Goal: Task Accomplishment & Management: Manage account settings

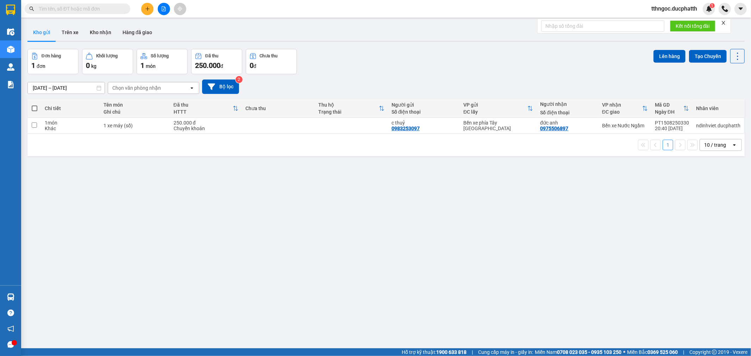
click at [681, 7] on span "tthngoc.ducphatth" at bounding box center [674, 8] width 57 height 9
click at [674, 22] on span "Đăng xuất" at bounding box center [677, 22] width 43 height 8
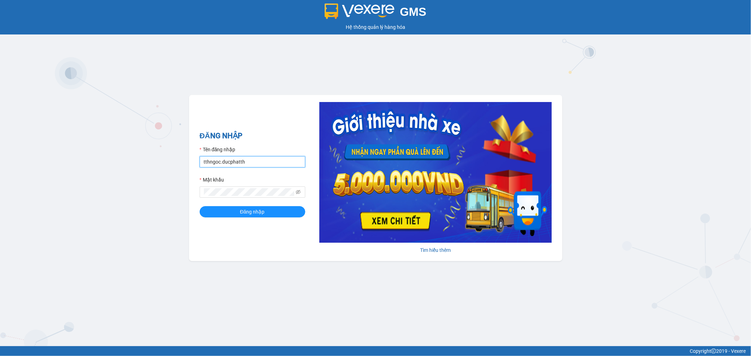
click at [262, 163] on input "tthngoc.ducphatth" at bounding box center [253, 161] width 106 height 11
type input "minhmanh.ducphatth"
click at [235, 210] on button "Đăng nhập" at bounding box center [253, 211] width 106 height 11
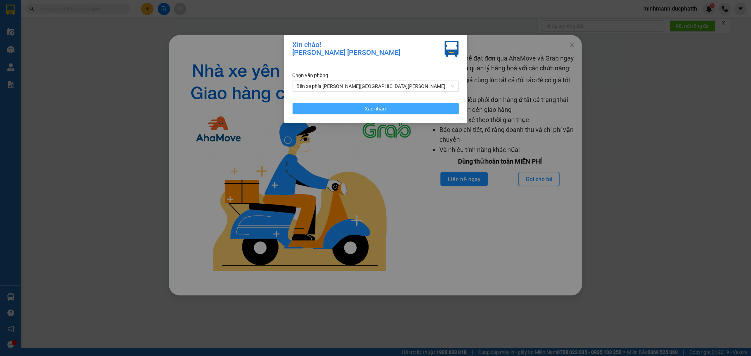
click at [397, 112] on button "Xác nhận" at bounding box center [376, 108] width 166 height 11
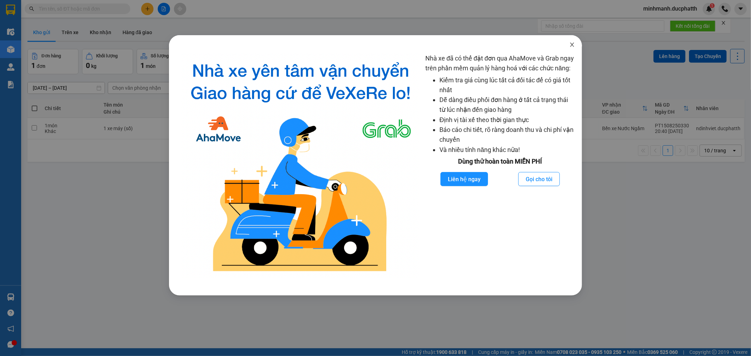
click at [576, 48] on span "Close" at bounding box center [573, 45] width 20 height 20
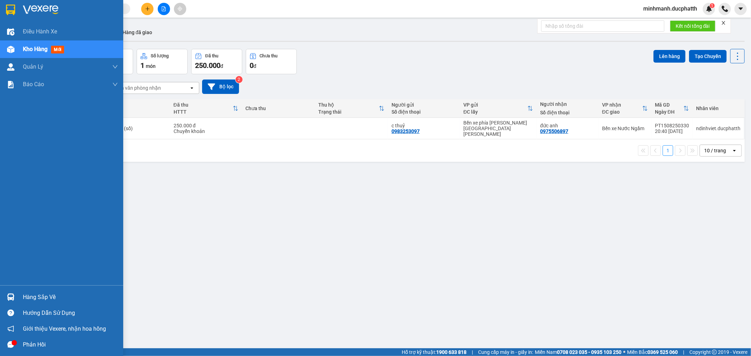
click at [54, 50] on span "mới" at bounding box center [57, 50] width 13 height 8
click at [25, 46] on span "Kho hàng" at bounding box center [35, 49] width 25 height 7
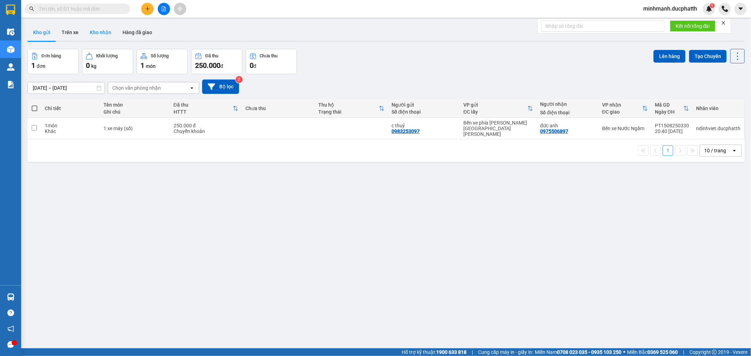
click at [107, 33] on button "Kho nhận" at bounding box center [100, 32] width 33 height 17
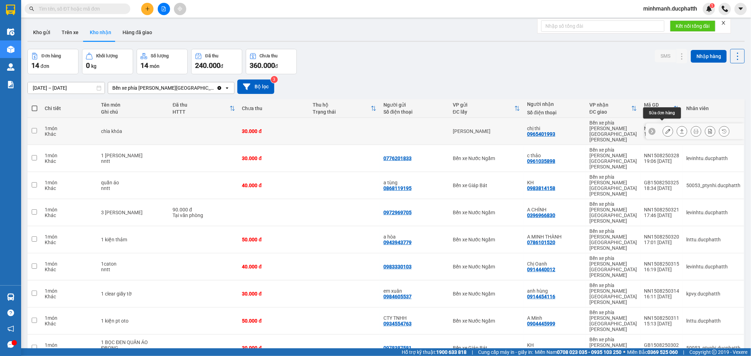
click at [666, 129] on icon at bounding box center [668, 131] width 5 height 5
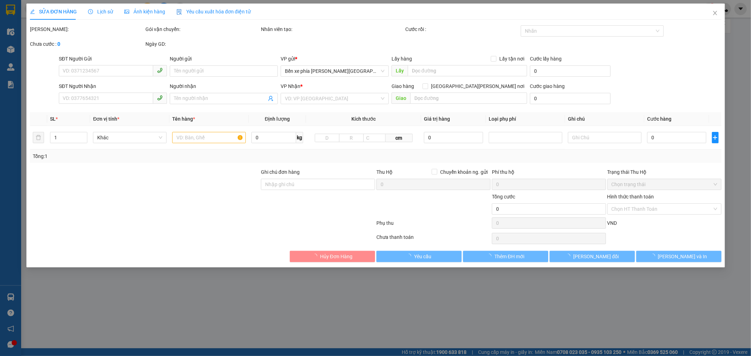
type input "0965401993"
type input "chị thi"
type input "nntt"
type input "30.000"
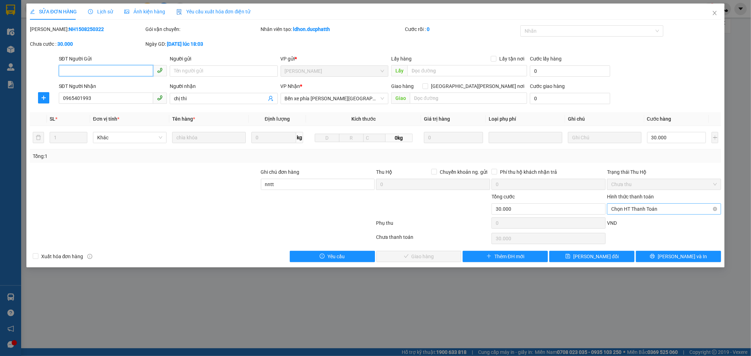
click at [693, 206] on span "Chọn HT Thanh Toán" at bounding box center [665, 209] width 106 height 11
click at [672, 234] on div "Miễn phí" at bounding box center [665, 235] width 106 height 8
type input "0"
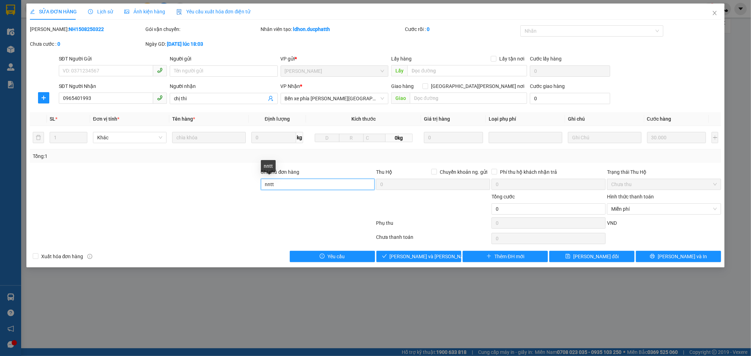
click at [322, 185] on input "nntt" at bounding box center [318, 184] width 114 height 11
type input "nntt hổ trợ khách hàng đi xe"
click at [597, 261] on span "[PERSON_NAME] đổi" at bounding box center [595, 257] width 45 height 8
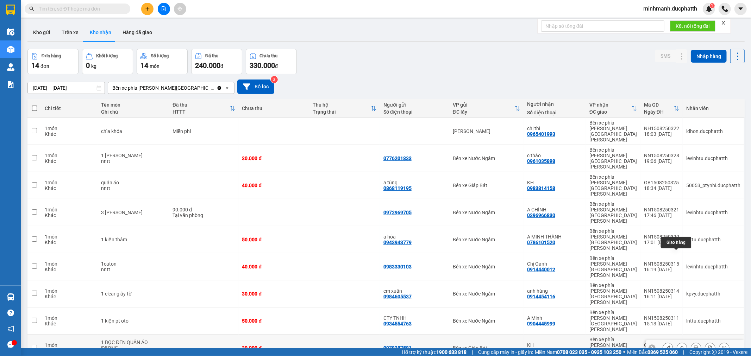
click at [680, 346] on icon at bounding box center [682, 348] width 5 height 5
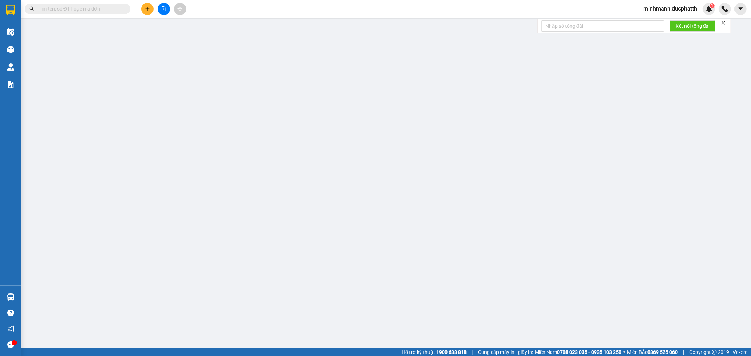
type input "0978387581"
type input "0983814158"
type input "KH"
type input "30.000"
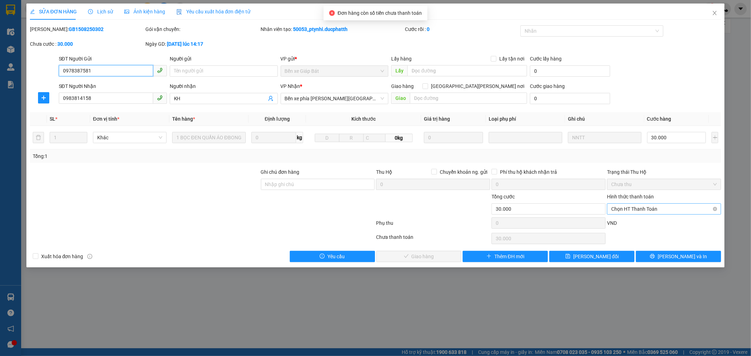
click at [651, 204] on span "Chọn HT Thanh Toán" at bounding box center [665, 209] width 106 height 11
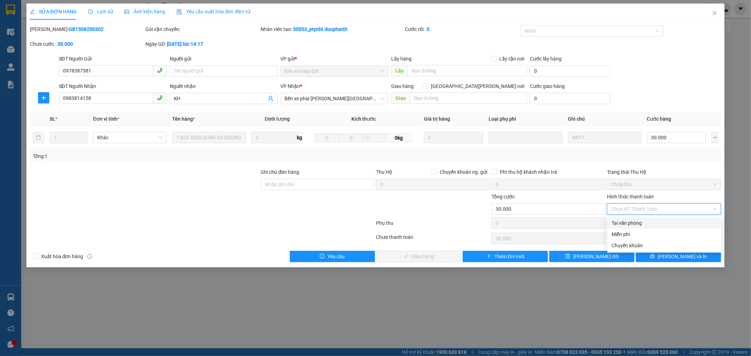
click at [637, 221] on div "Tại văn phòng" at bounding box center [665, 223] width 106 height 8
type input "0"
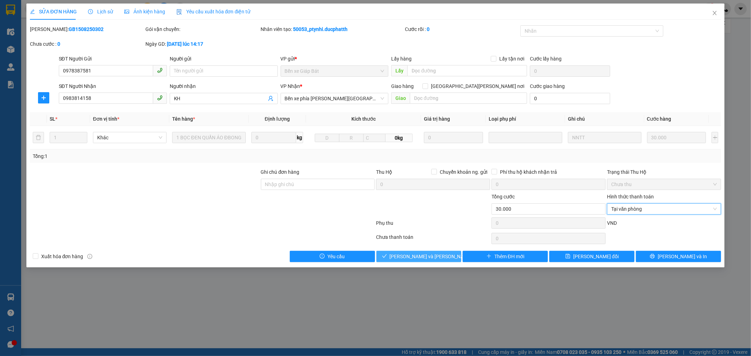
click at [433, 255] on span "[PERSON_NAME] và [PERSON_NAME] hàng" at bounding box center [437, 257] width 95 height 8
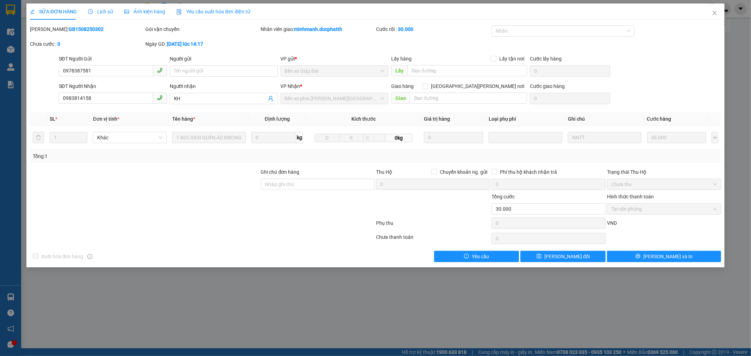
click at [368, 291] on div "SỬA ĐƠN HÀNG Lịch sử [PERSON_NAME] hàng Yêu cầu xuất [PERSON_NAME] điện tử Tota…" at bounding box center [375, 178] width 751 height 356
click at [713, 12] on icon "close" at bounding box center [715, 13] width 6 height 6
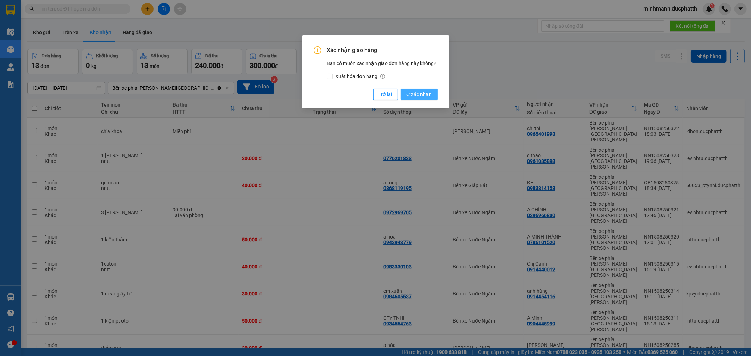
click at [423, 92] on span "Xác nhận" at bounding box center [420, 95] width 26 height 8
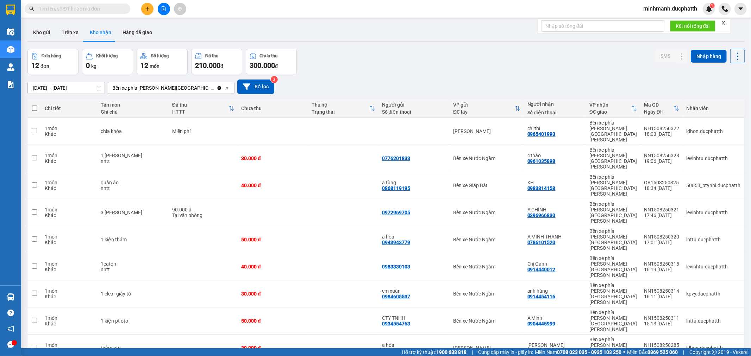
checkbox input "false"
click at [128, 346] on div "thảm oto" at bounding box center [133, 349] width 64 height 6
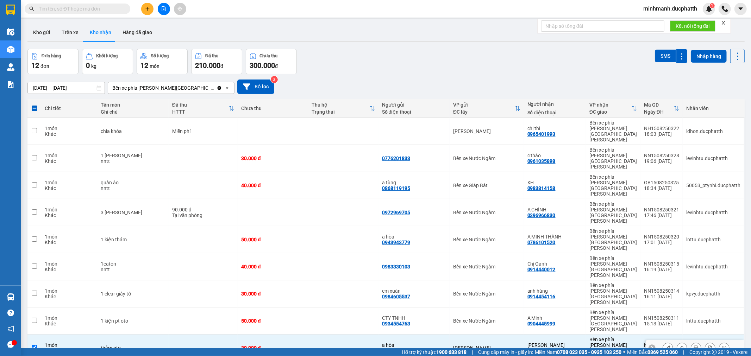
click at [134, 346] on div "thảm oto" at bounding box center [133, 349] width 64 height 6
checkbox input "false"
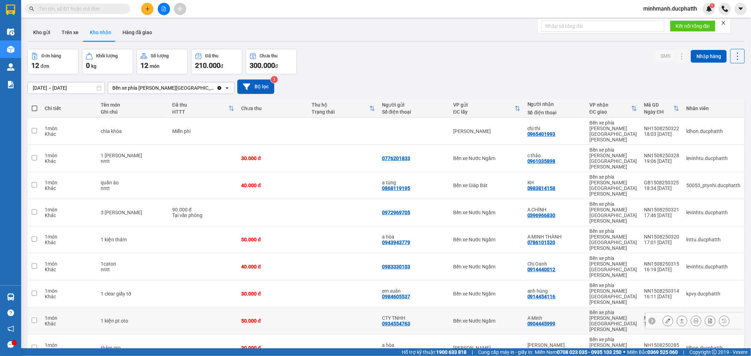
click at [141, 318] on div "1 kiện pt oto" at bounding box center [133, 321] width 64 height 6
checkbox input "true"
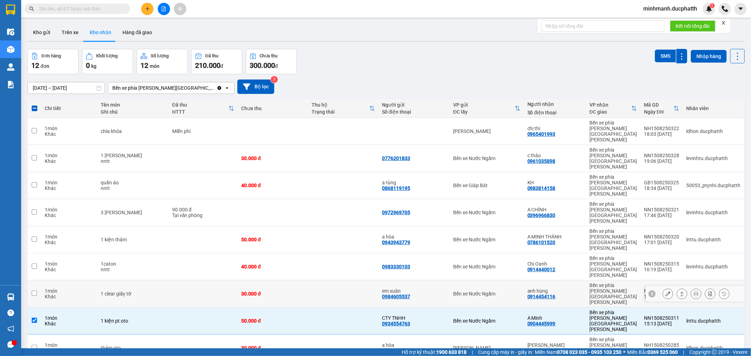
click at [144, 291] on div "1 clear giấy tờ" at bounding box center [133, 294] width 64 height 6
checkbox input "true"
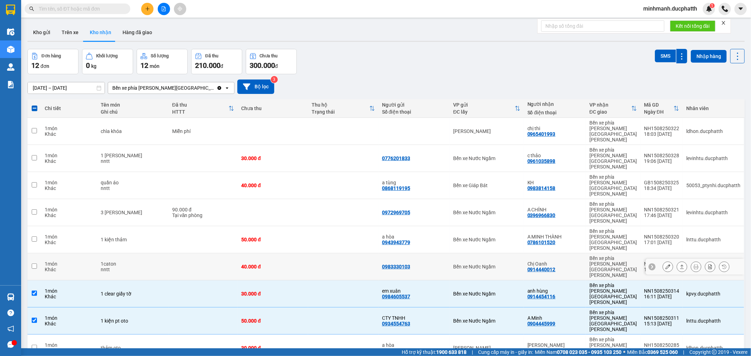
click at [135, 267] on div "nntt" at bounding box center [133, 270] width 64 height 6
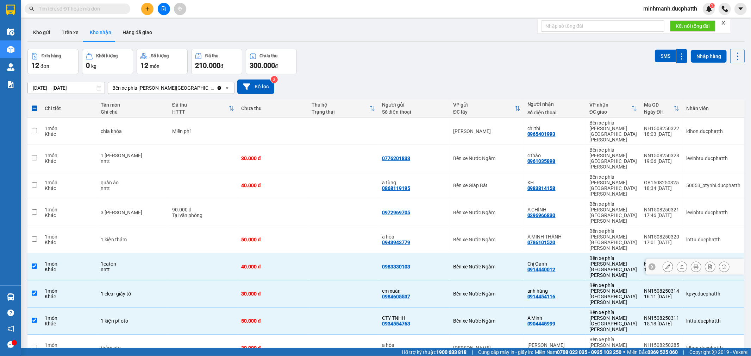
click at [139, 267] on div "nntt" at bounding box center [133, 270] width 64 height 6
checkbox input "false"
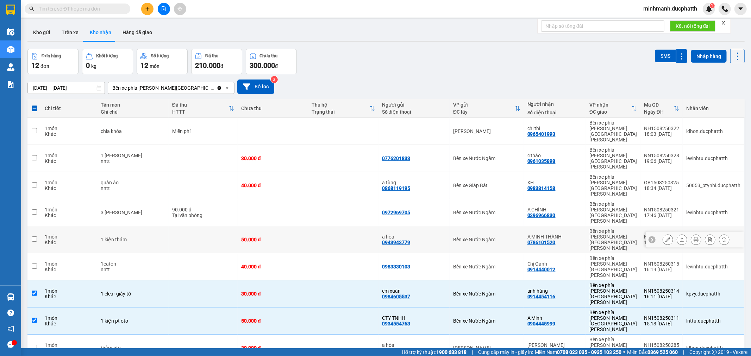
click at [122, 237] on div "1 kiện thảm" at bounding box center [133, 240] width 64 height 6
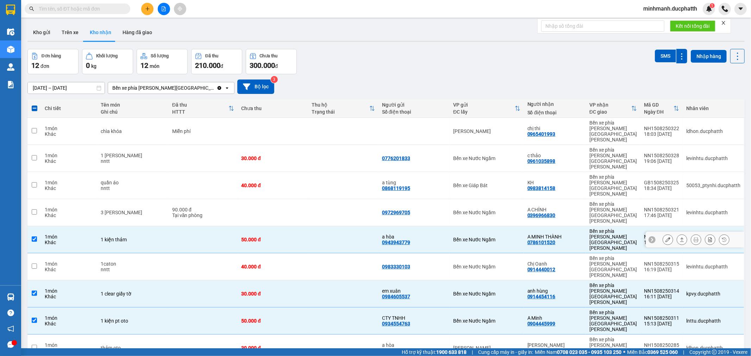
click at [132, 237] on div "1 kiện thảm" at bounding box center [133, 240] width 64 height 6
checkbox input "false"
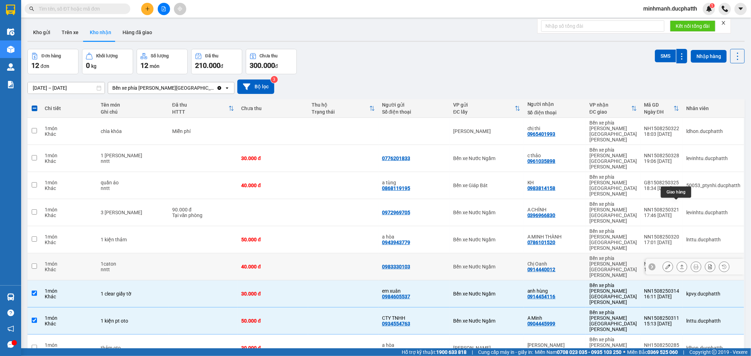
drag, startPoint x: 674, startPoint y: 202, endPoint x: 680, endPoint y: 206, distance: 7.1
click at [680, 261] on button at bounding box center [682, 267] width 10 height 12
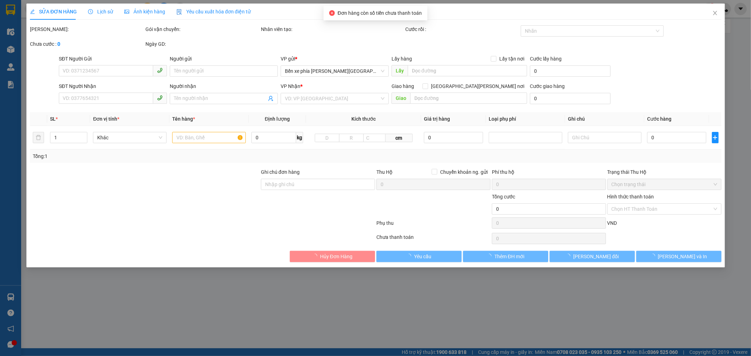
type input "0983330103"
type input "0914440012"
type input "Chị Oanh"
type input "nntt"
type input "40.000"
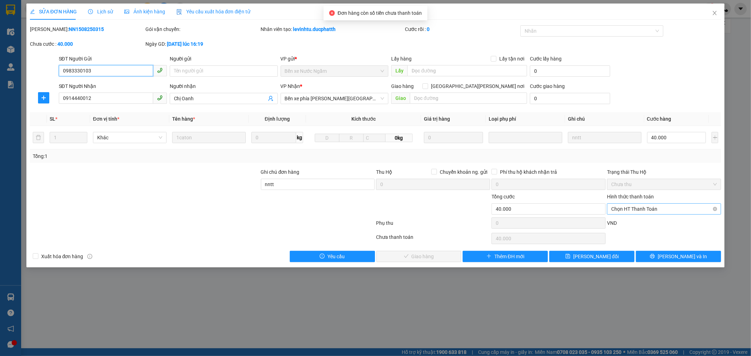
click at [686, 212] on span "Chọn HT Thanh Toán" at bounding box center [665, 209] width 106 height 11
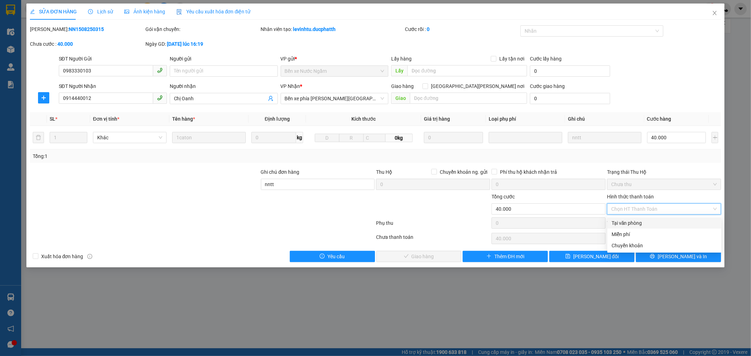
click at [631, 227] on div "Tại văn phòng" at bounding box center [665, 223] width 114 height 11
type input "0"
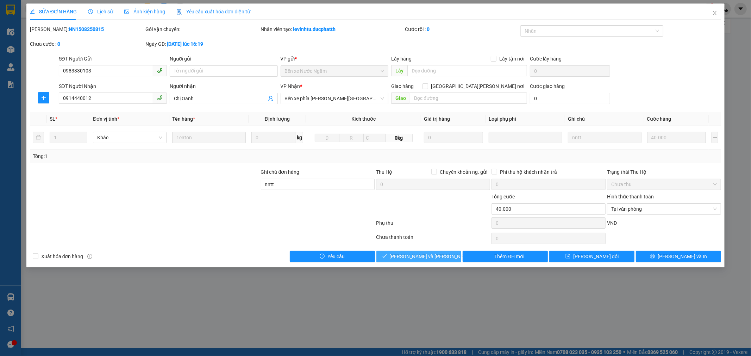
drag, startPoint x: 404, startPoint y: 262, endPoint x: 407, endPoint y: 259, distance: 4.7
click at [406, 260] on button "[PERSON_NAME] và [PERSON_NAME] hàng" at bounding box center [419, 256] width 85 height 11
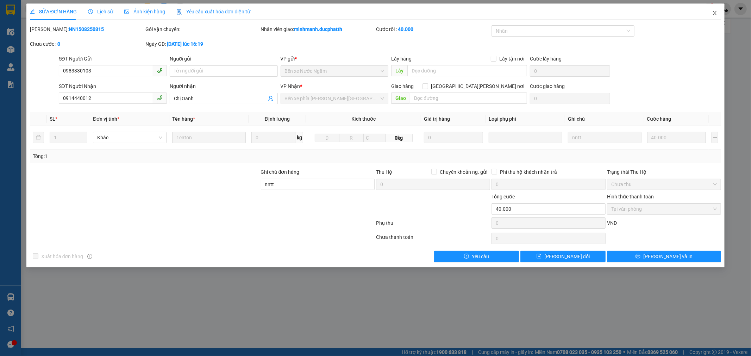
click at [709, 13] on span "Close" at bounding box center [715, 14] width 20 height 20
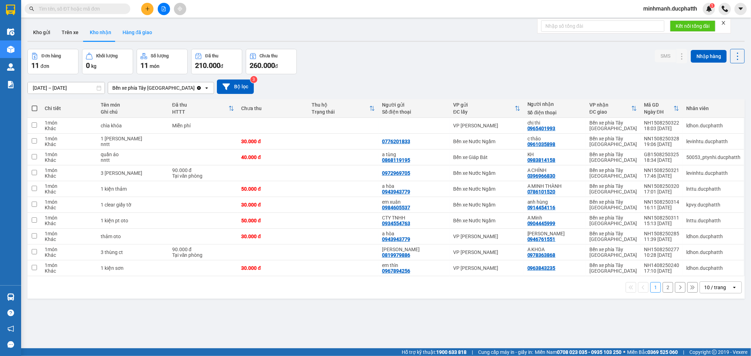
click at [133, 35] on button "Hàng đã giao" at bounding box center [137, 32] width 41 height 17
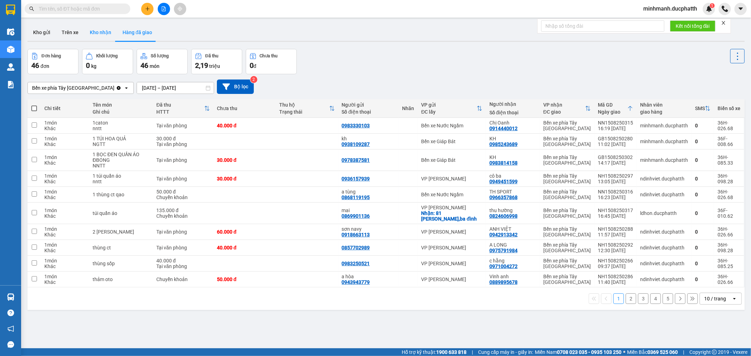
click at [94, 30] on button "Kho nhận" at bounding box center [100, 32] width 33 height 17
